Goal: Check status: Check status

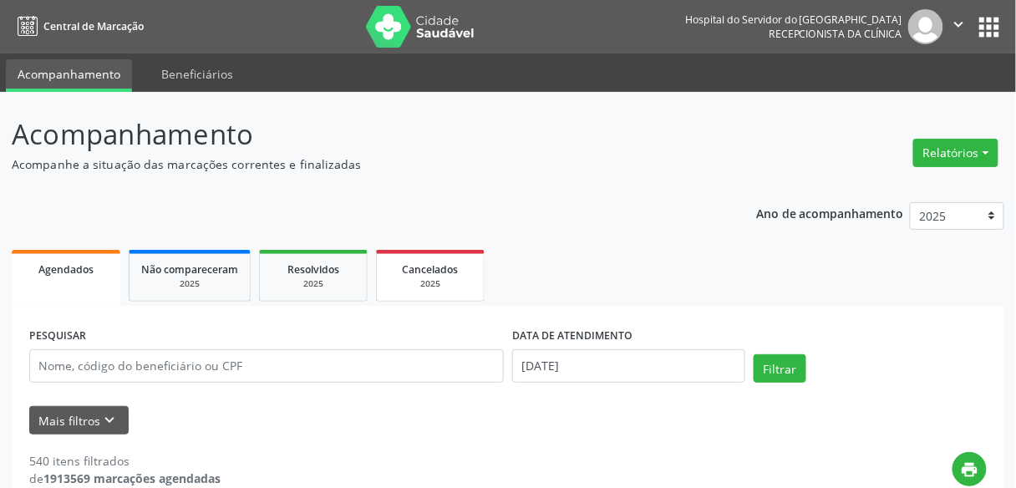
click at [464, 251] on link "Cancelados 2025" at bounding box center [430, 276] width 109 height 52
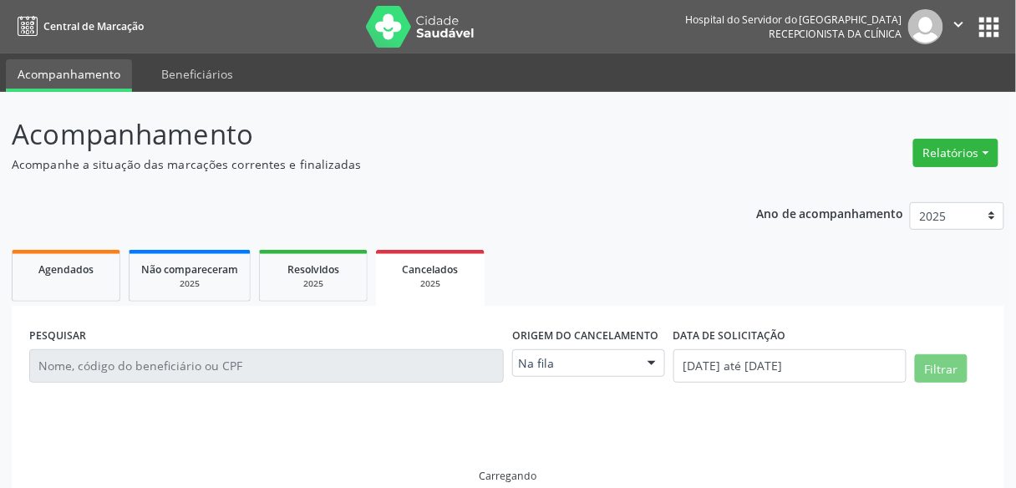
click at [579, 379] on div "Origem do cancelamento Na fila Na fila Agendados Nenhum resultado encontrado pa…" at bounding box center [588, 358] width 161 height 71
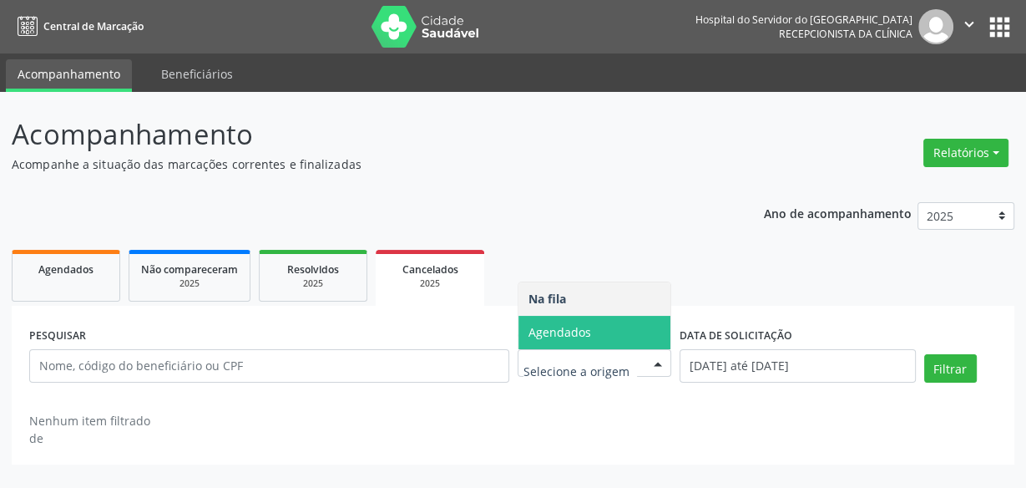
click at [596, 346] on span "Agendados" at bounding box center [595, 332] width 153 height 33
select select "8"
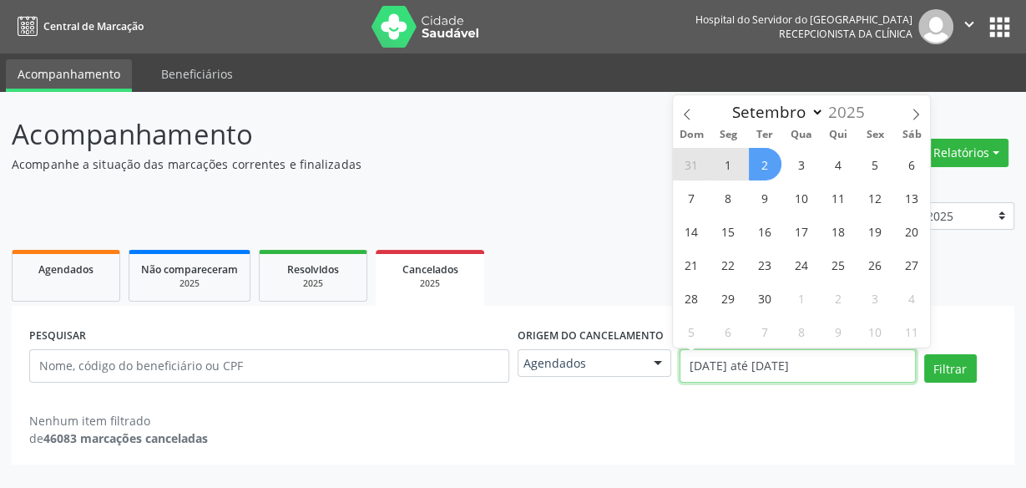
click at [734, 382] on input "[DATE] até [DATE]" at bounding box center [798, 365] width 236 height 33
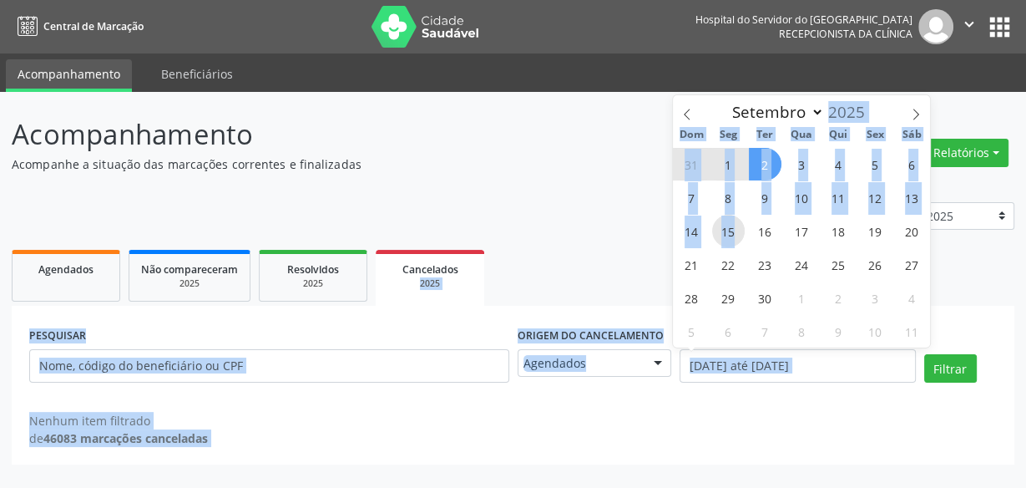
drag, startPoint x: 736, startPoint y: 233, endPoint x: 575, endPoint y: 234, distance: 160.4
click at [575, 234] on body "Central de Marcação Hospital do Servidor do [GEOGRAPHIC_DATA] Recepcionista da …" at bounding box center [513, 244] width 1026 height 488
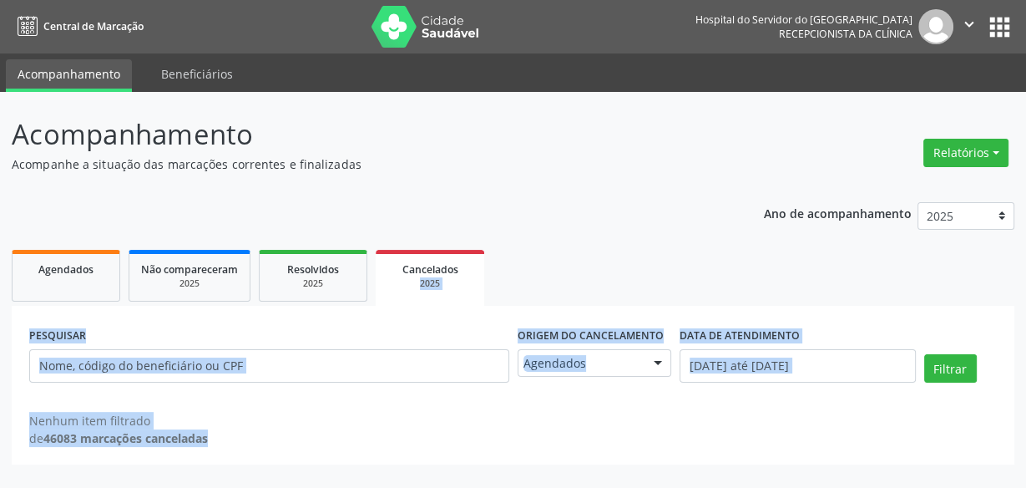
click at [575, 234] on div "Ano de acompanhamento 2025 2024 2023 2022 2021 Agendados Não compareceram 2025 …" at bounding box center [513, 327] width 1003 height 274
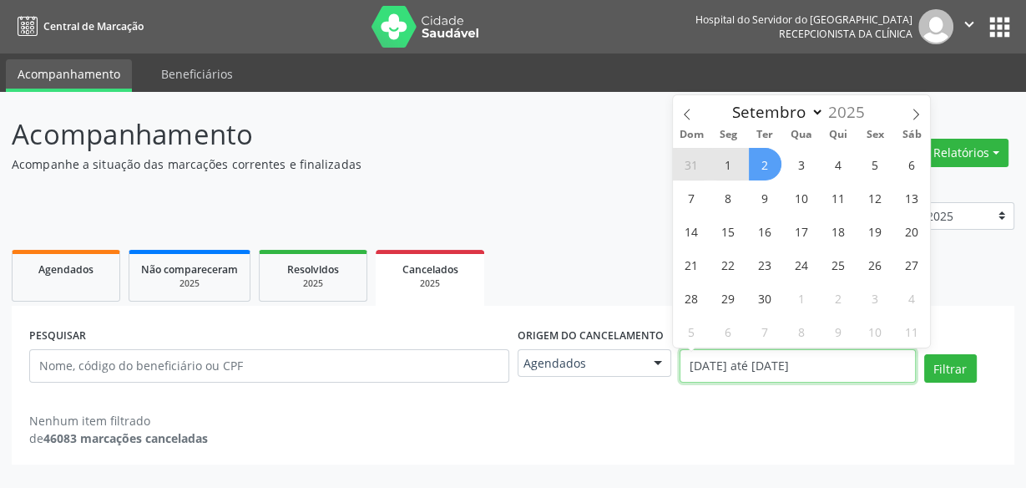
click at [702, 374] on input "[DATE] até [DATE]" at bounding box center [798, 365] width 236 height 33
click at [726, 271] on span "22" at bounding box center [728, 264] width 33 height 33
type input "[DATE]"
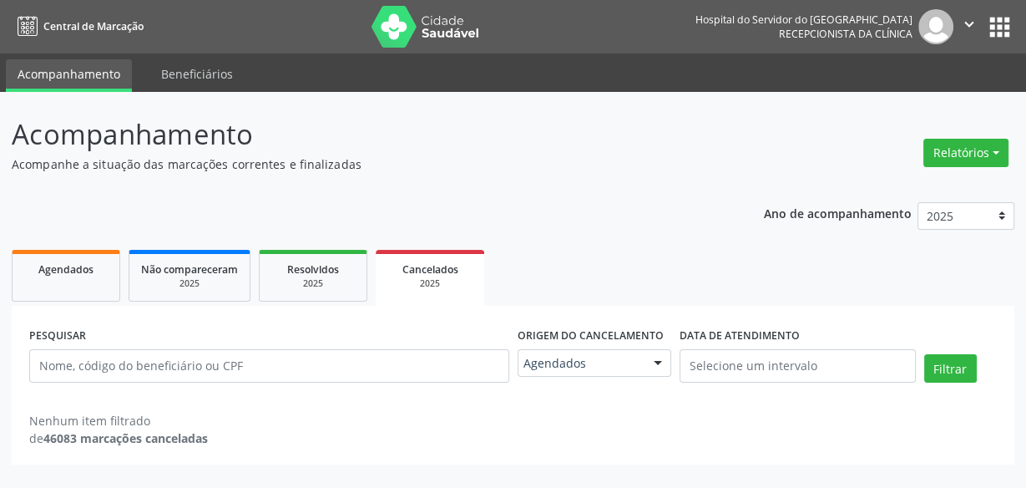
click at [625, 254] on ul "Agendados Não compareceram 2025 Resolvidos 2025 Cancelados 2025" at bounding box center [513, 276] width 1003 height 60
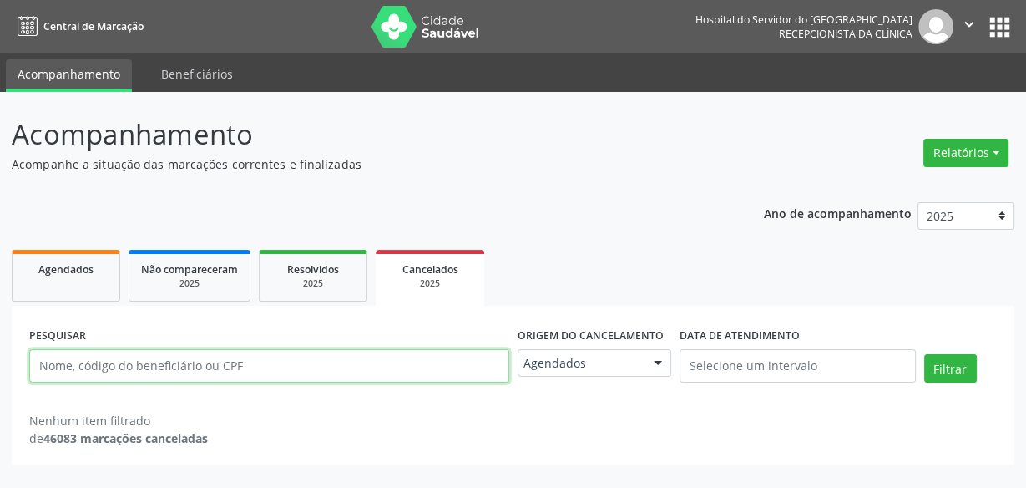
click at [302, 357] on input "text" at bounding box center [269, 365] width 480 height 33
paste input "[PERSON_NAME]"
click at [925, 354] on button "Filtrar" at bounding box center [951, 368] width 53 height 28
click at [321, 366] on input "[PERSON_NAME]" at bounding box center [269, 365] width 480 height 33
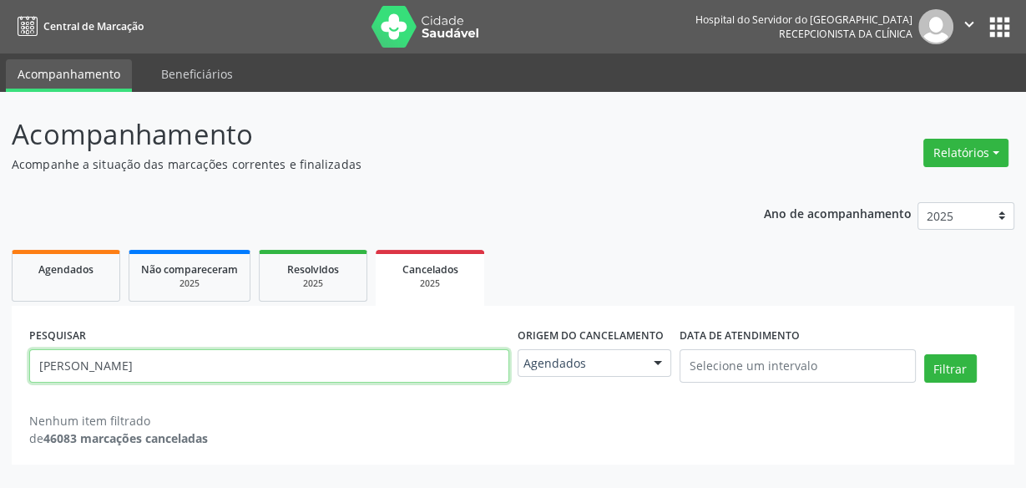
click at [321, 366] on input "[PERSON_NAME]" at bounding box center [269, 365] width 480 height 33
paste input "lidiane [PERSON_NAME] santa c"
click at [321, 366] on input "[PERSON_NAME]" at bounding box center [269, 365] width 480 height 33
type input "lidiane [PERSON_NAME] santa c"
click at [925, 354] on button "Filtrar" at bounding box center [951, 368] width 53 height 28
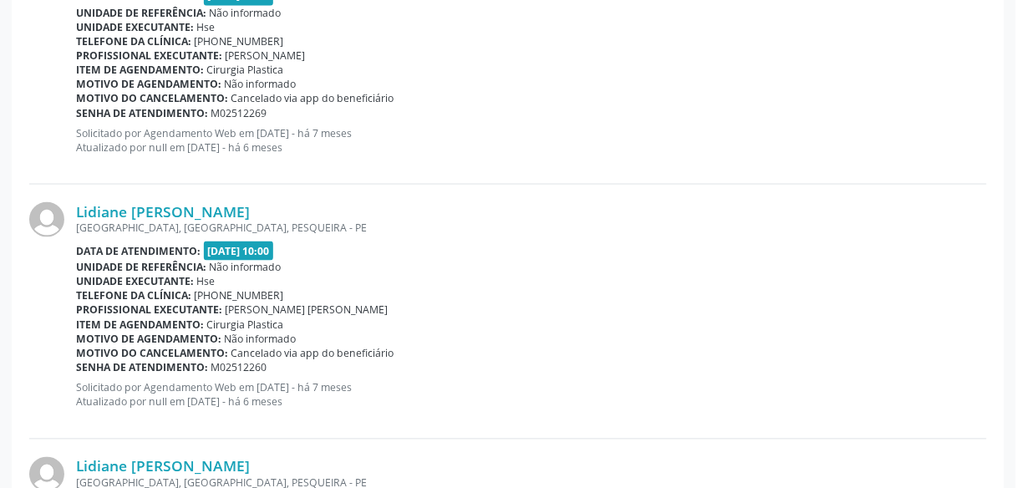
scroll to position [766, 0]
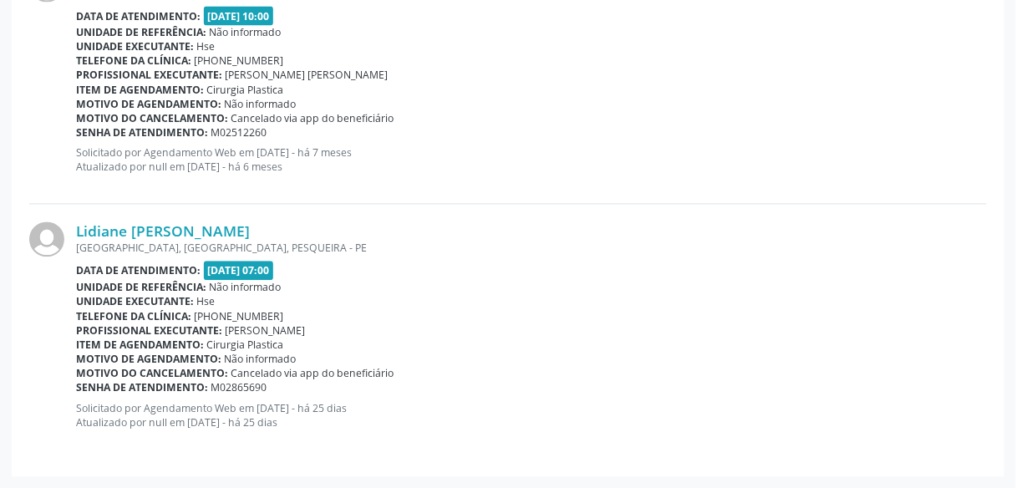
click at [408, 229] on div "Lidiane [PERSON_NAME]" at bounding box center [531, 231] width 910 height 18
